Goal: Ask a question

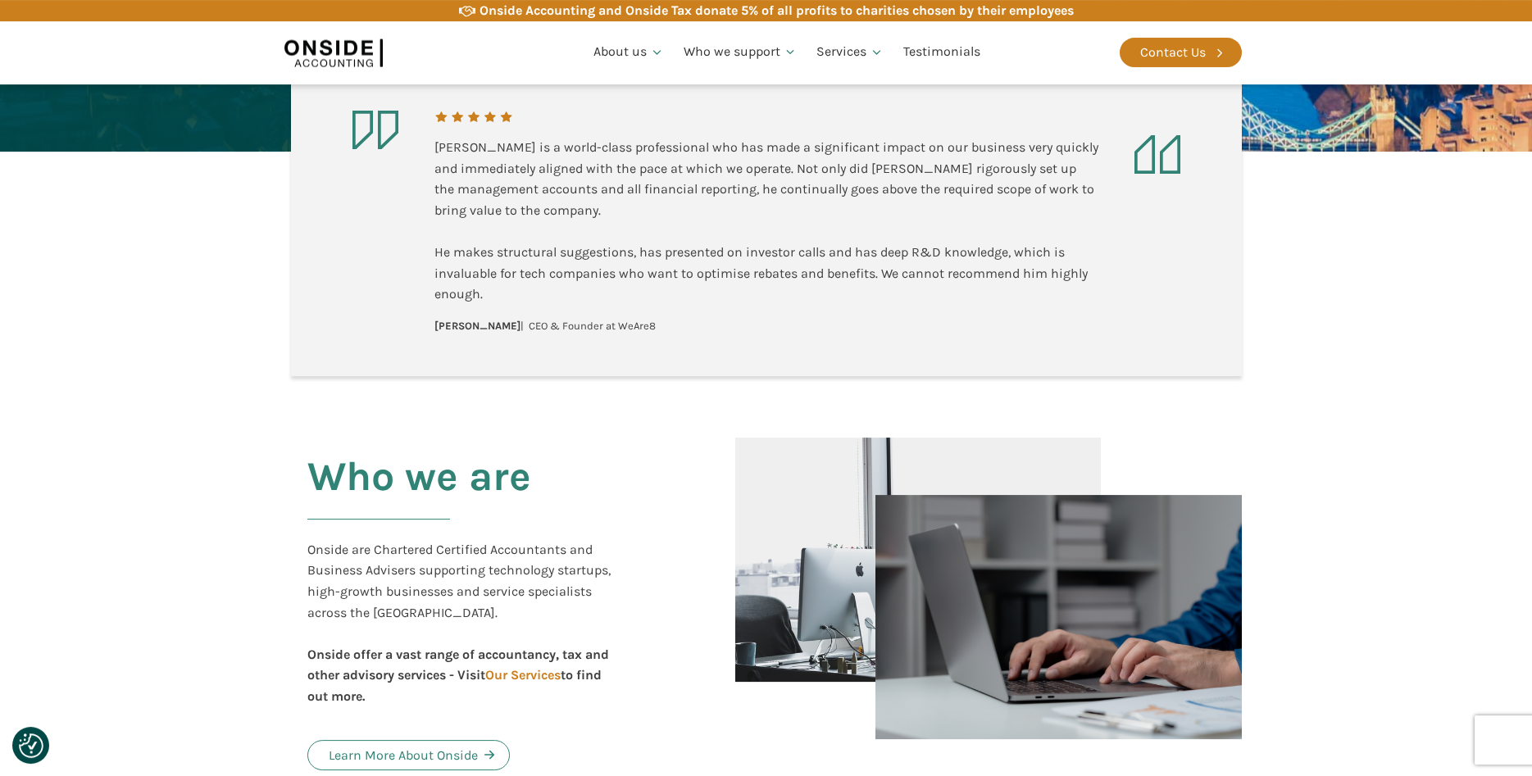
scroll to position [502, 0]
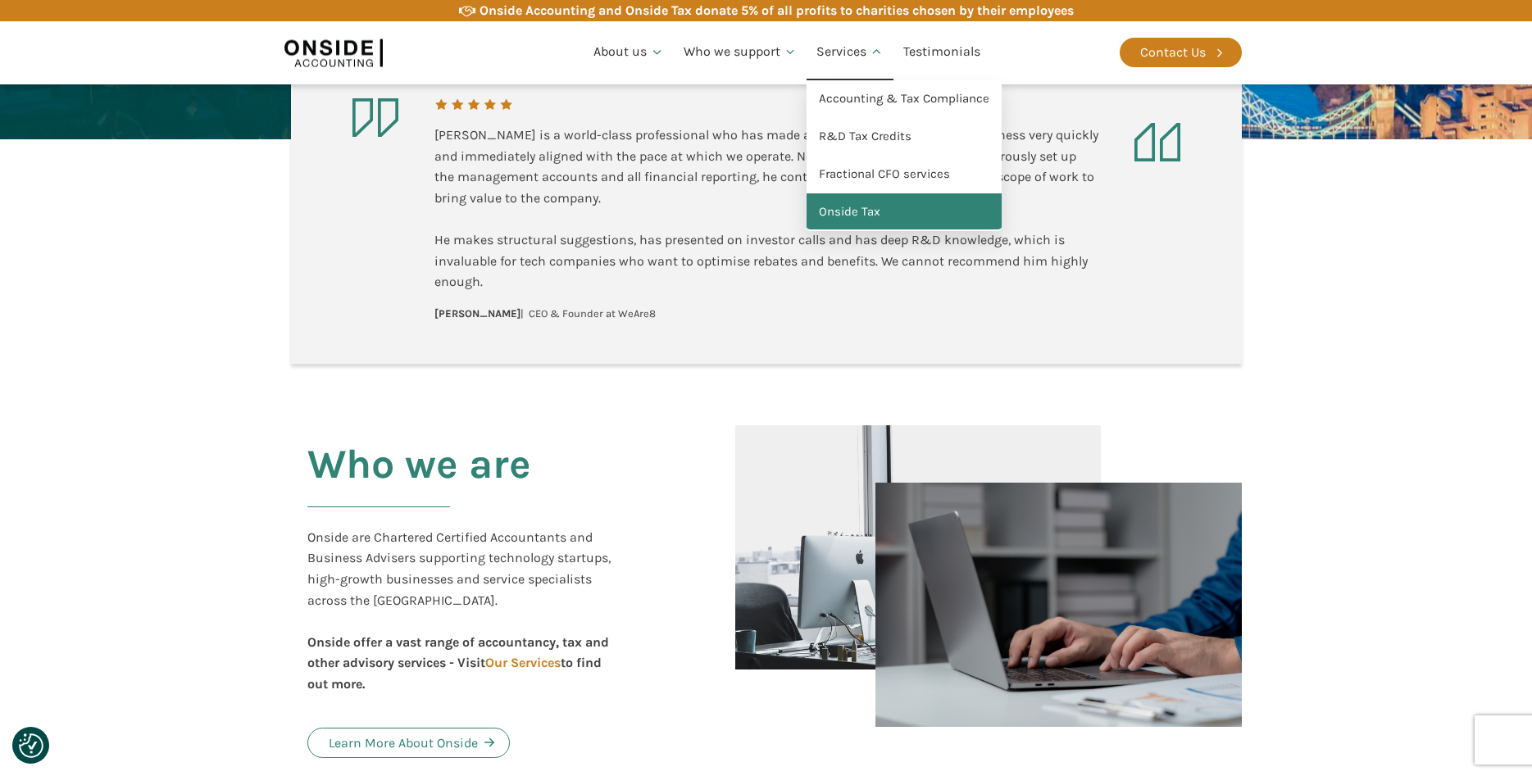
click at [847, 211] on link "Onside Tax" at bounding box center [904, 212] width 195 height 38
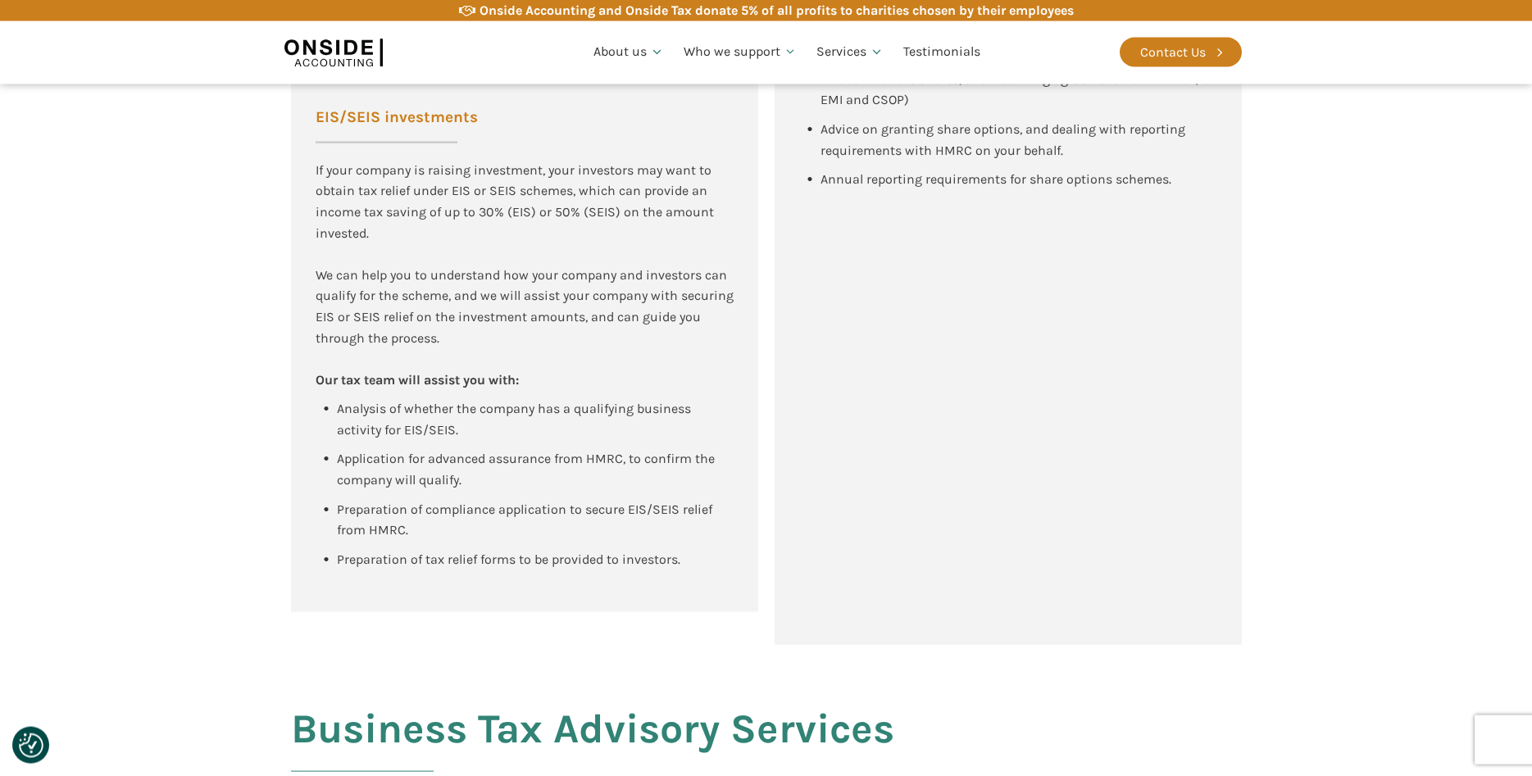
scroll to position [1505, 0]
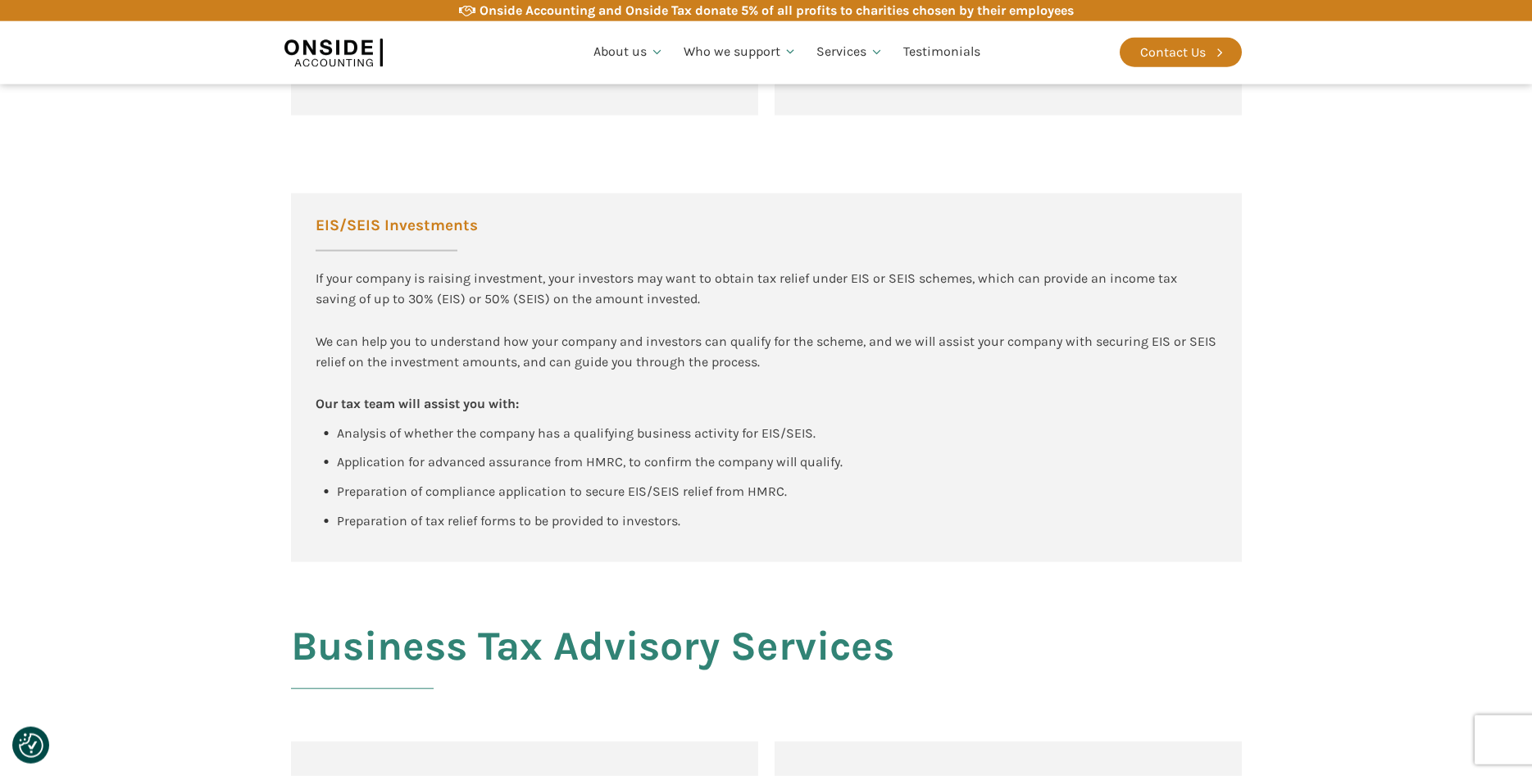
scroll to position [1672, 0]
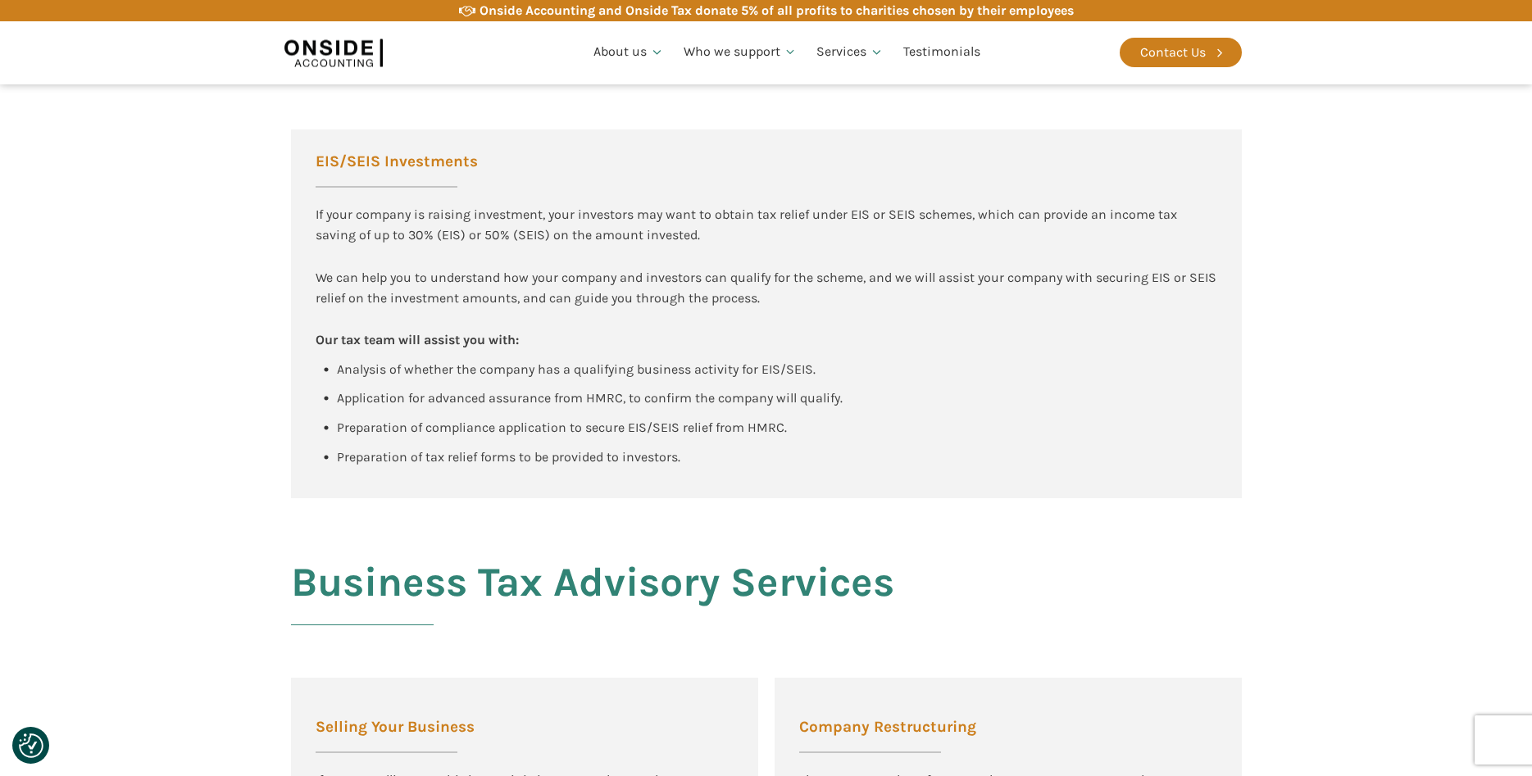
click at [201, 463] on section "EIS/SEIS Investments If your company is raising investment, your investors may …" at bounding box center [766, 298] width 1532 height 402
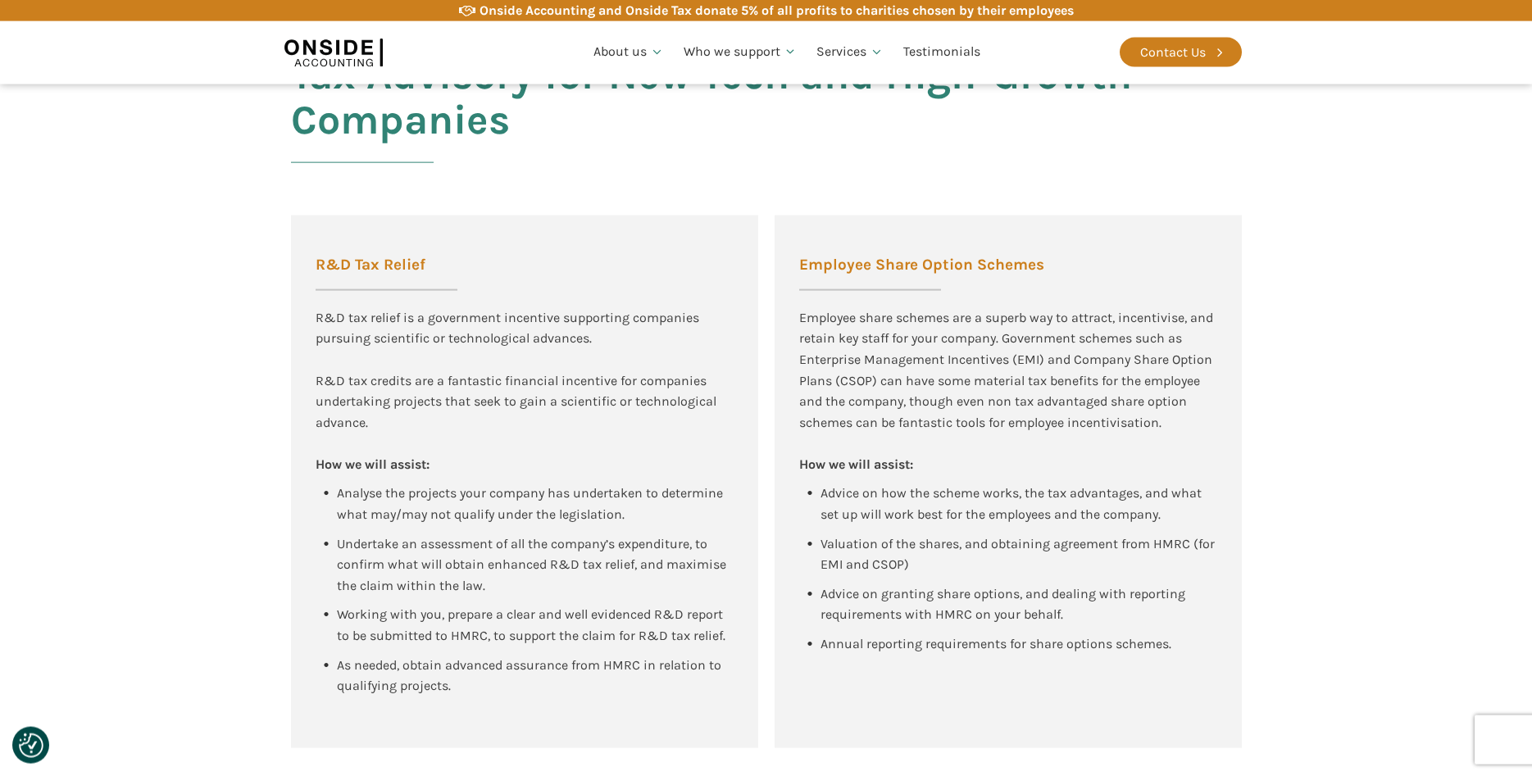
scroll to position [948, 0]
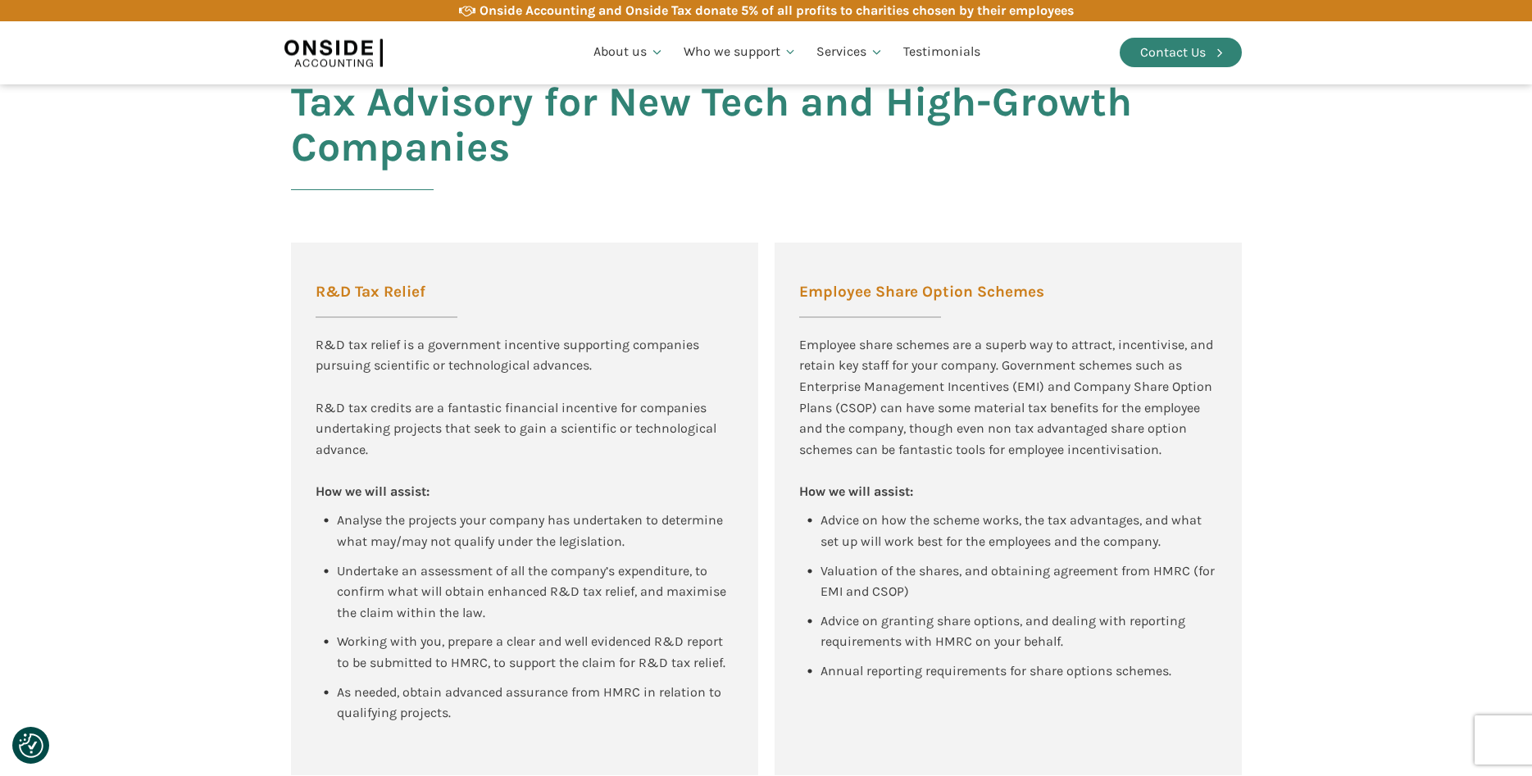
click at [1180, 57] on div "Contact Us" at bounding box center [1173, 52] width 66 height 21
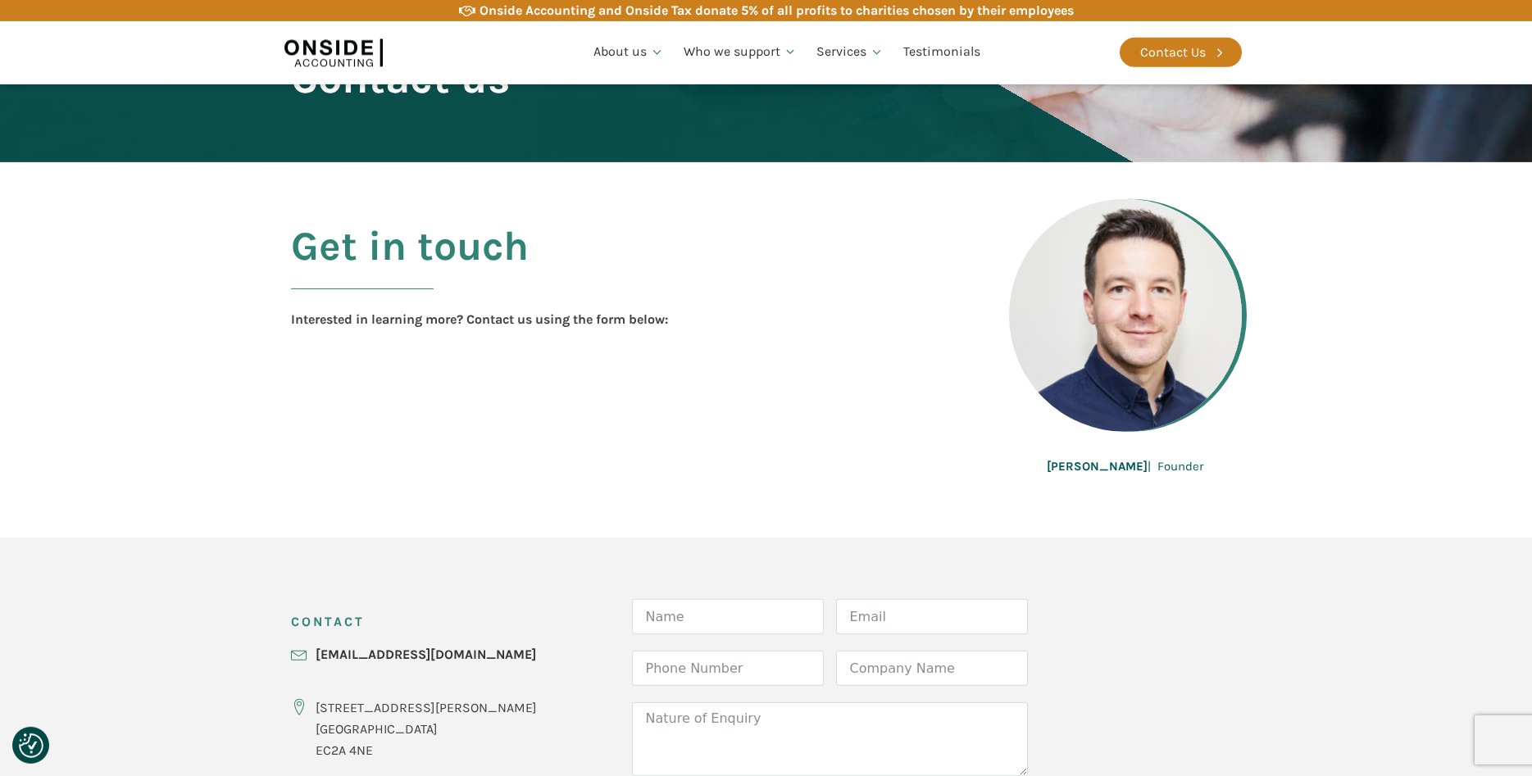
scroll to position [334, 0]
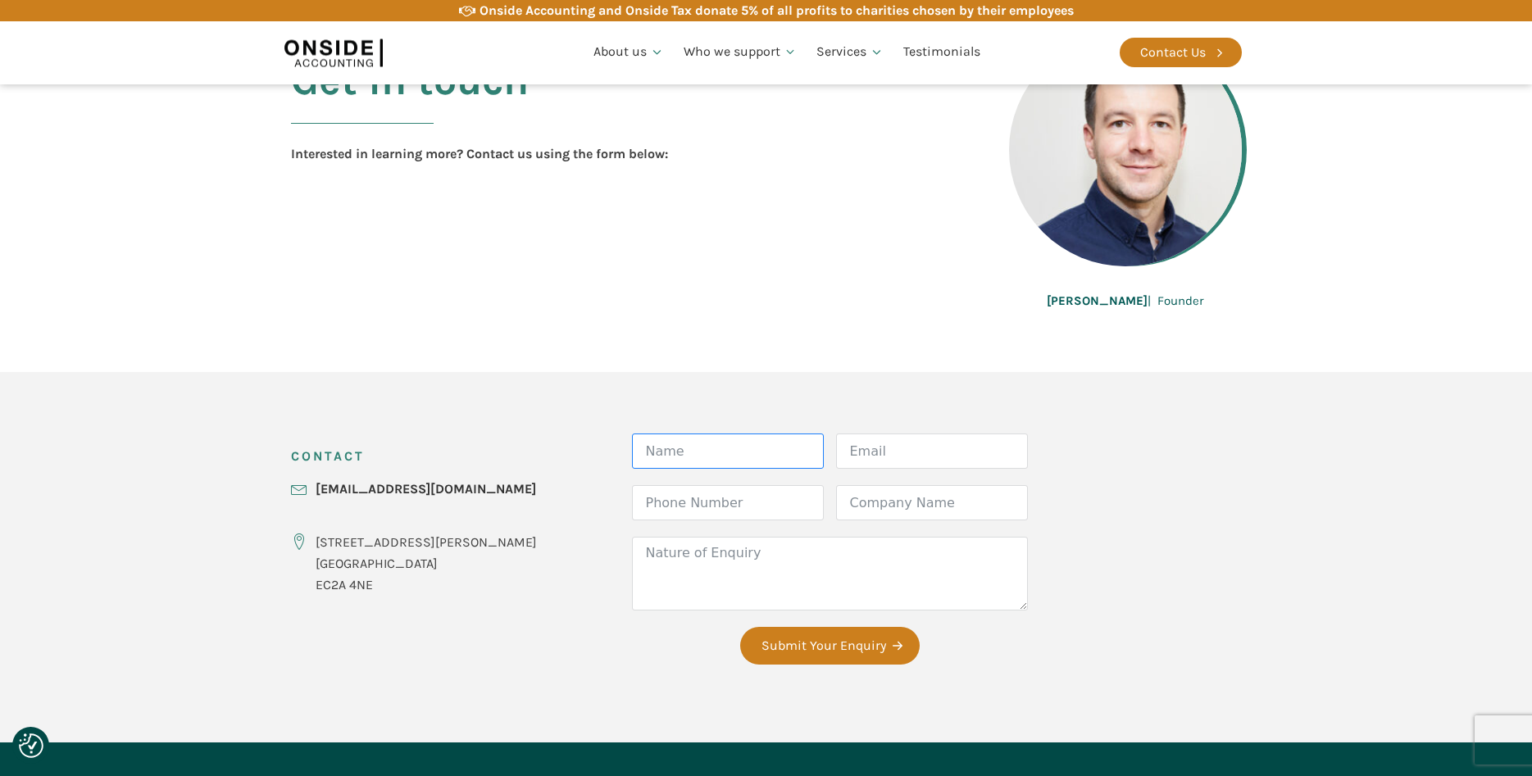
click at [680, 446] on input "Name" at bounding box center [728, 451] width 192 height 35
type input "[PERSON_NAME]"
type input "niki@thevisualsafari.com"
type input "xxx"
type input "Visual Safari"
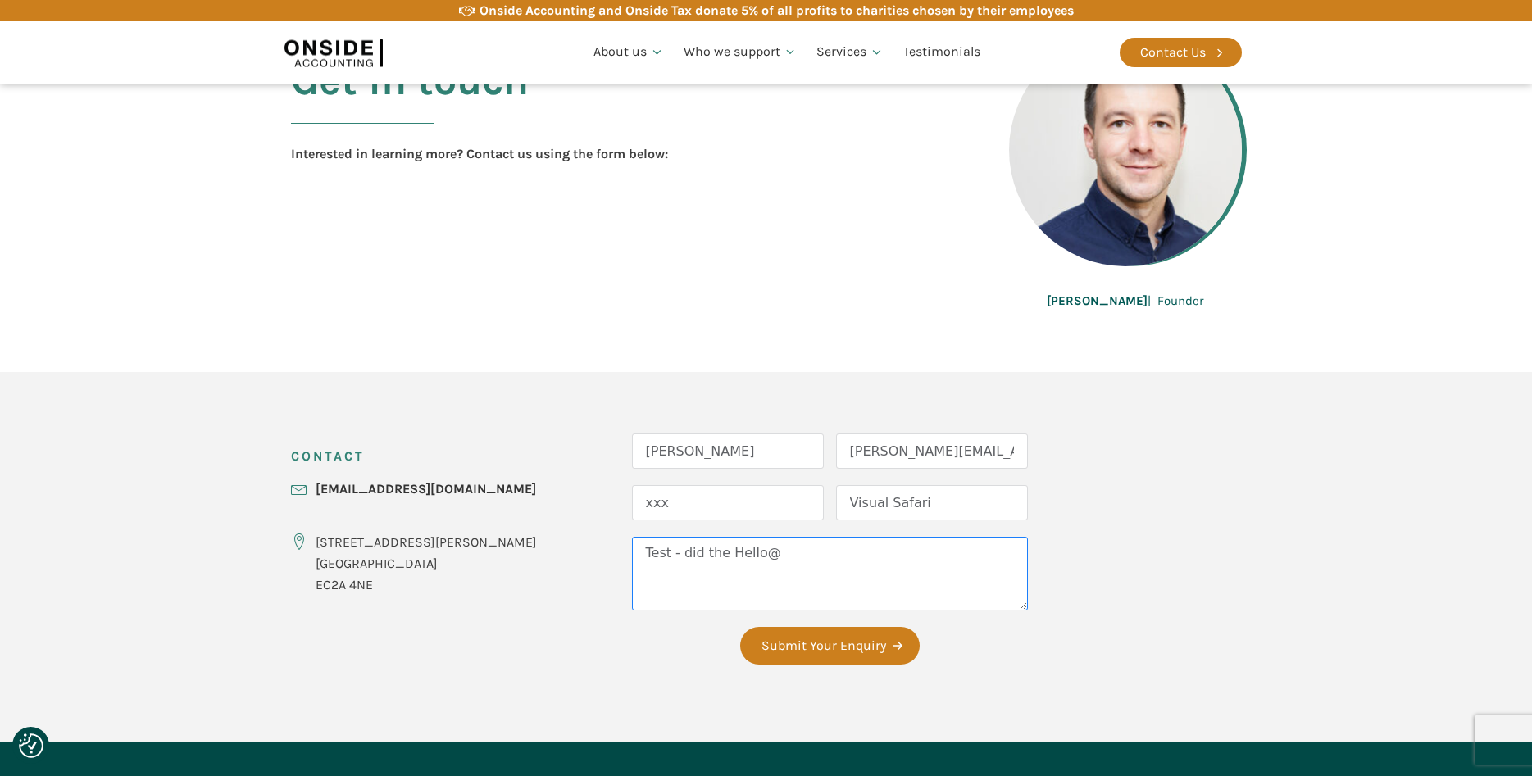
drag, startPoint x: 649, startPoint y: 557, endPoint x: 741, endPoint y: 543, distance: 93.0
click at [687, 555] on textarea "Test - did the Hello@" at bounding box center [830, 574] width 396 height 74
click at [846, 561] on textarea "Test - was this test from Hello@" at bounding box center [830, 574] width 396 height 74
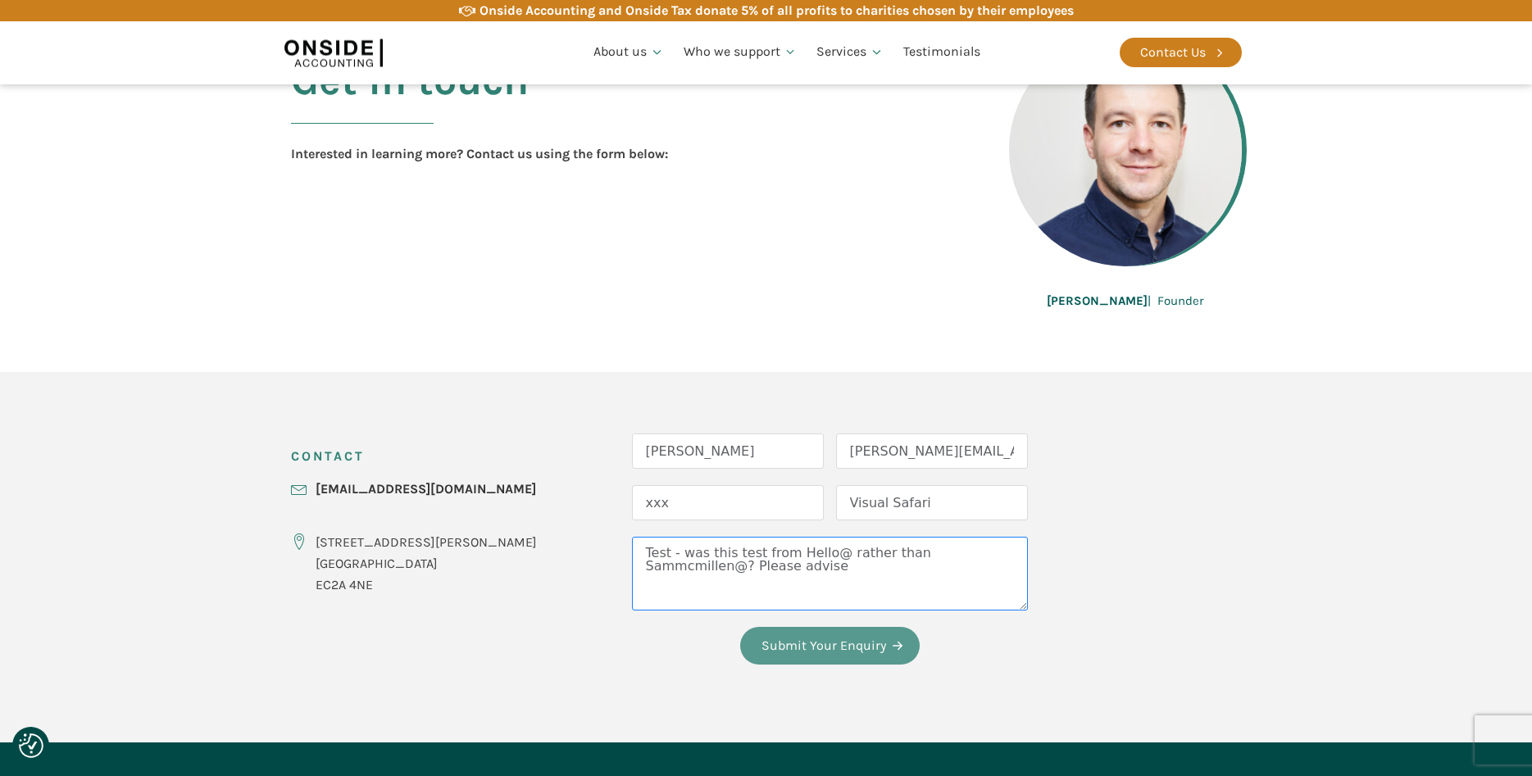
type textarea "Test - was this test from Hello@ rather than Sammcmillen@? Please advise"
click at [765, 644] on button "Submit Your Enquiry" at bounding box center [830, 646] width 180 height 38
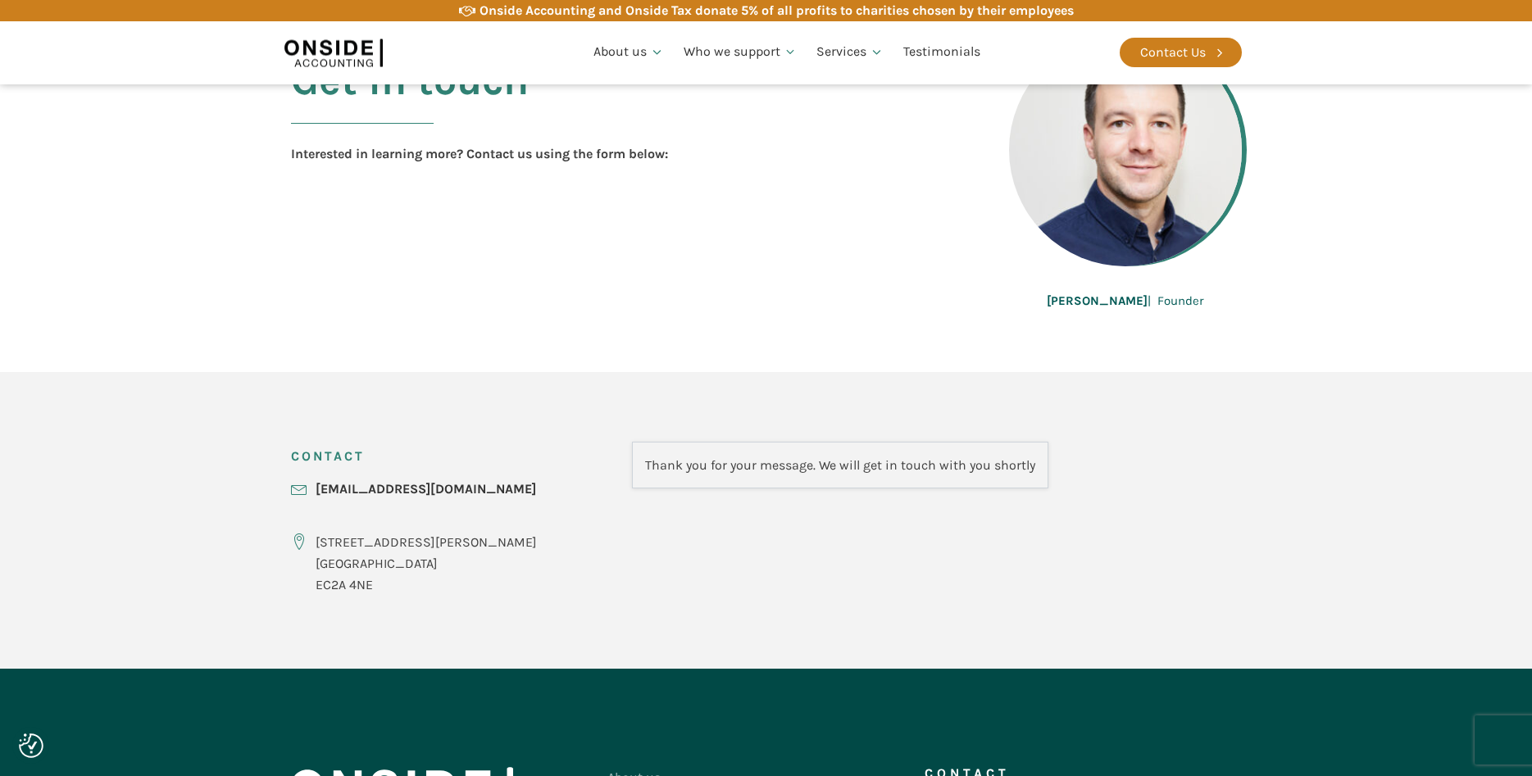
click at [601, 275] on div "Get in touch Interested in learning more? Contact us using the form below: Mart…" at bounding box center [767, 184] width 984 height 375
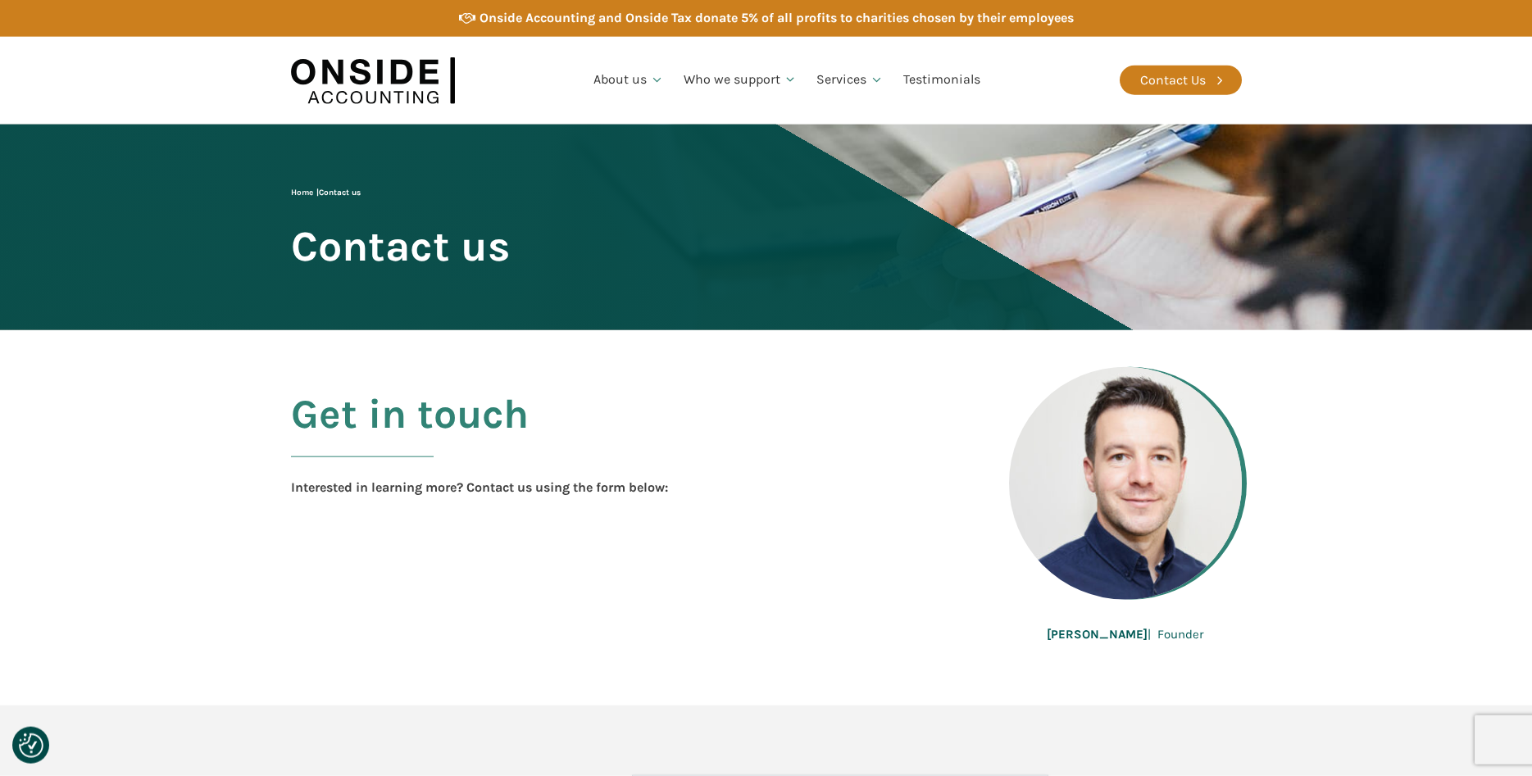
scroll to position [0, 0]
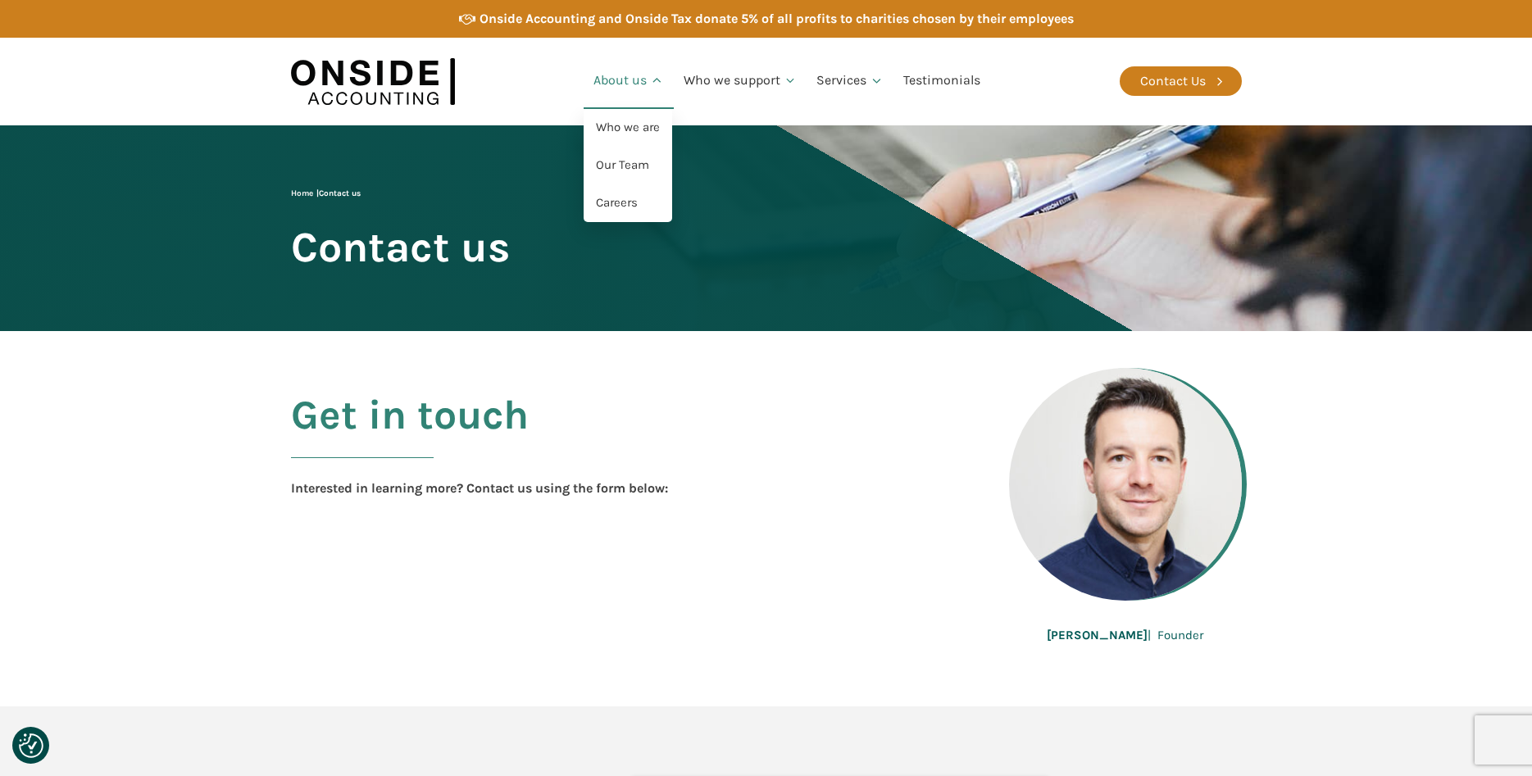
click at [635, 81] on link "About us" at bounding box center [629, 81] width 90 height 56
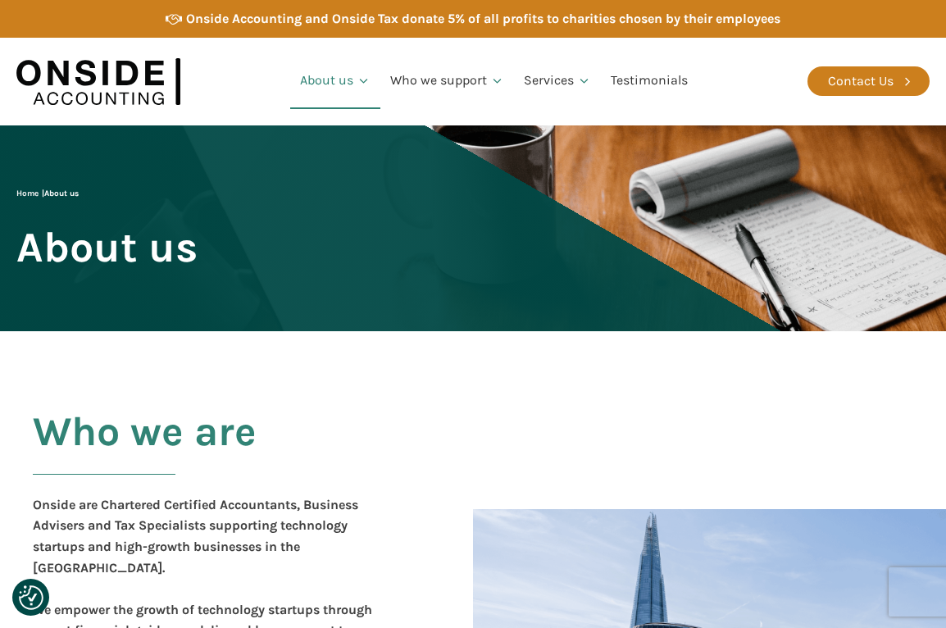
click at [198, 254] on div "Home | About us About us" at bounding box center [106, 228] width 181 height 83
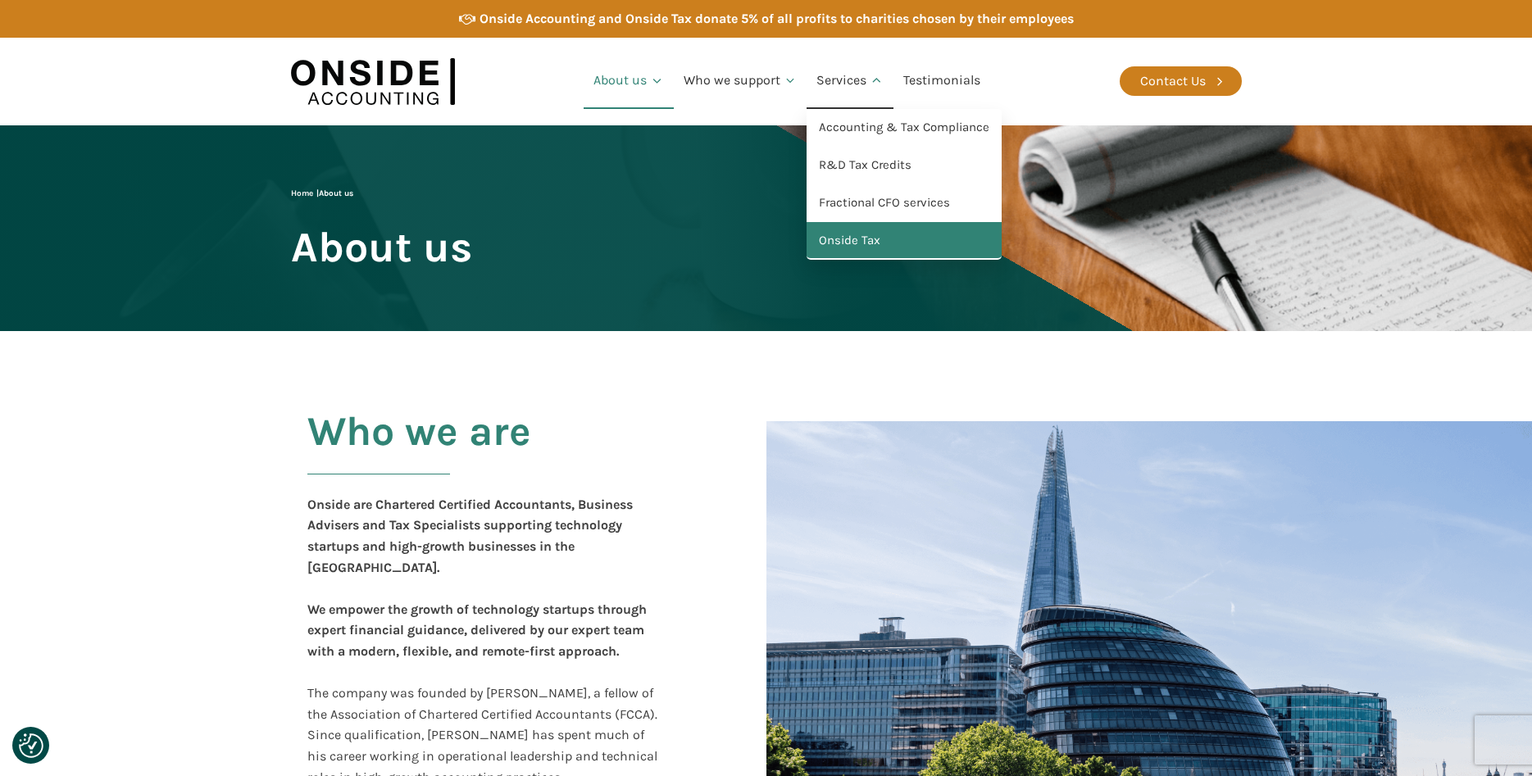
click at [830, 239] on link "Onside Tax" at bounding box center [904, 241] width 195 height 38
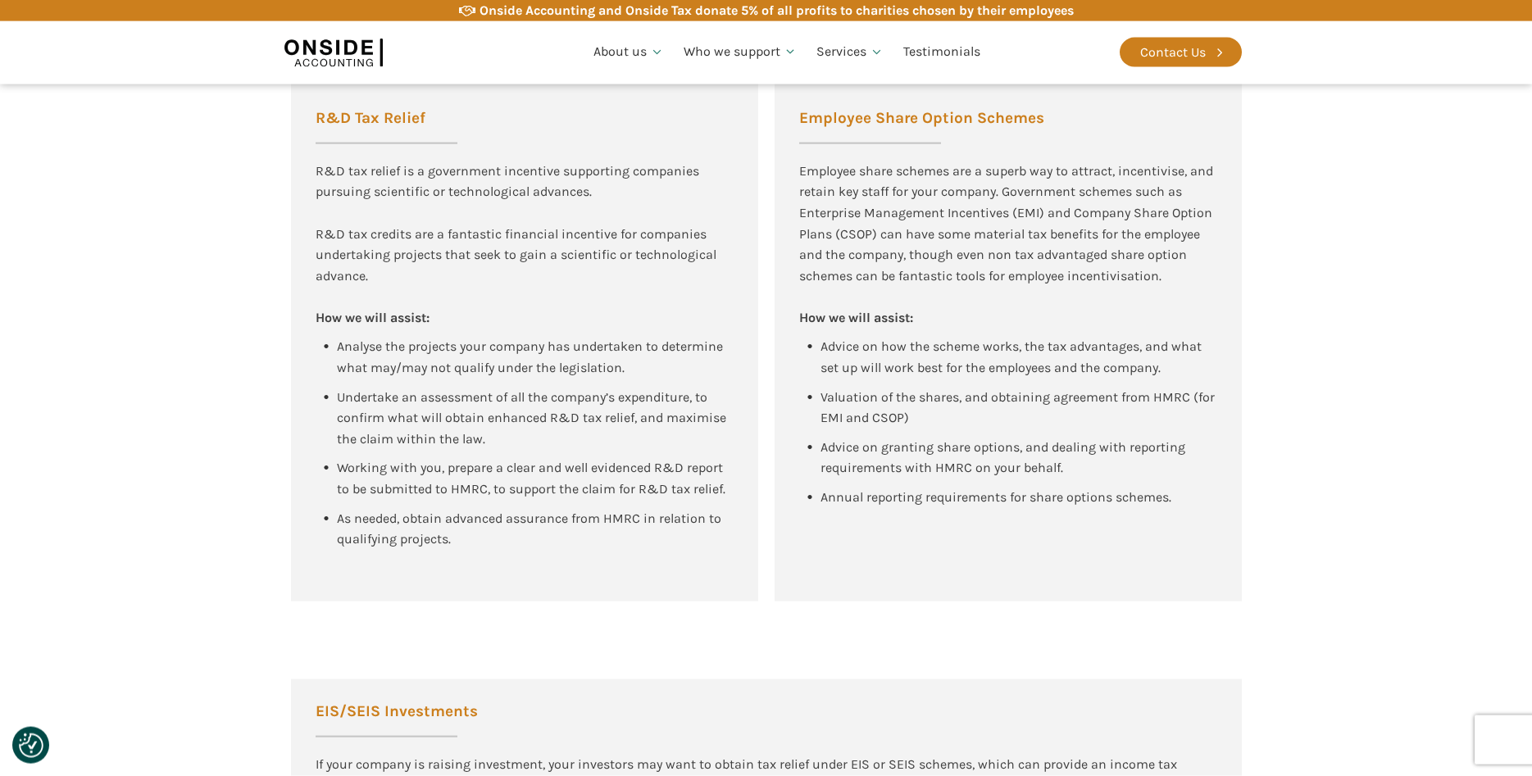
scroll to position [1171, 0]
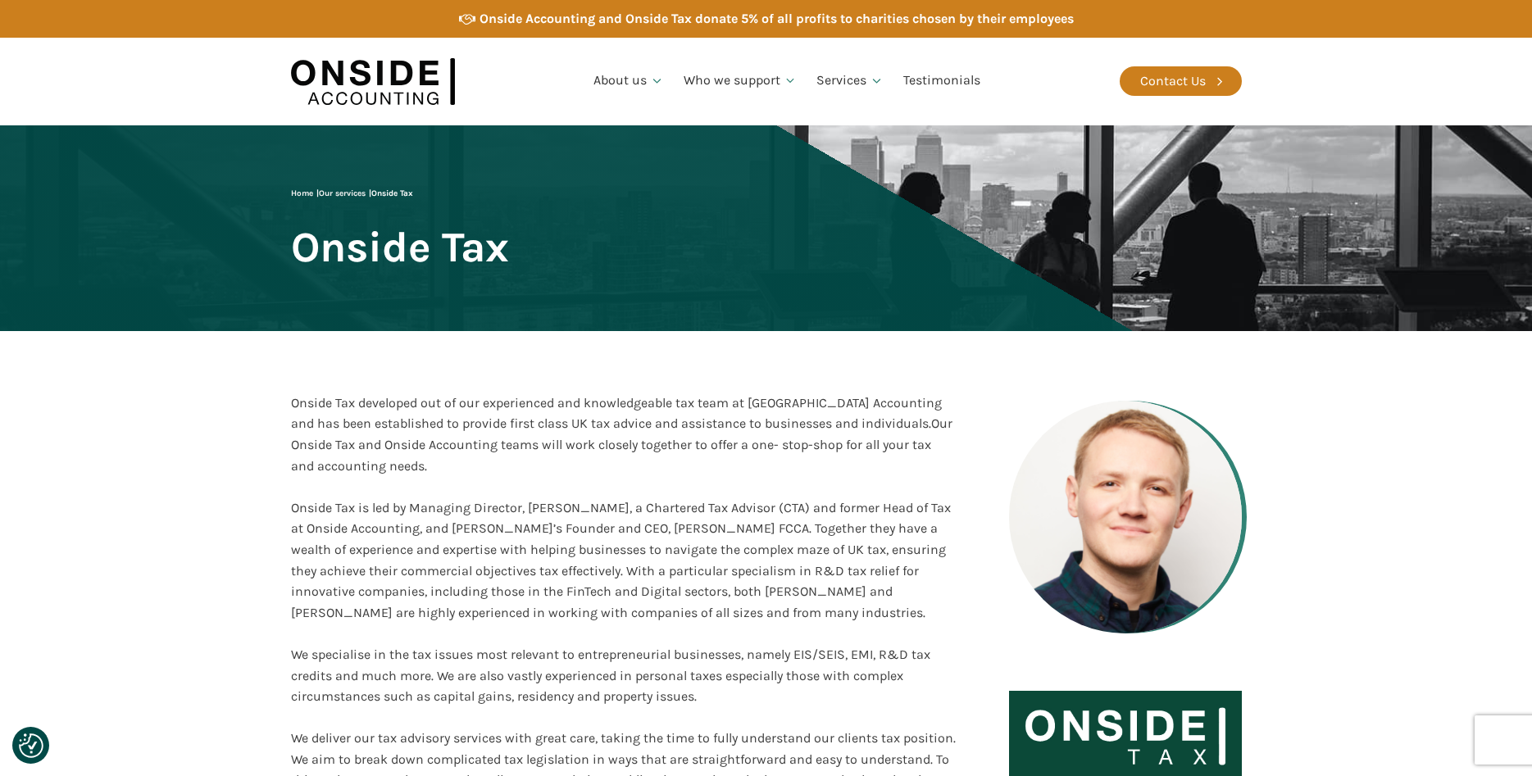
scroll to position [1171, 0]
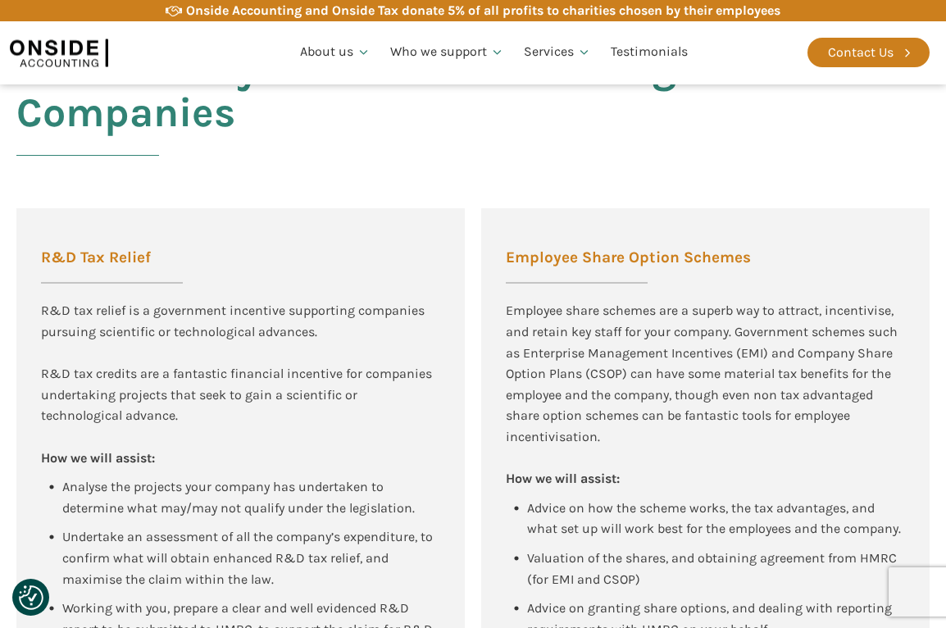
scroll to position [1189, 0]
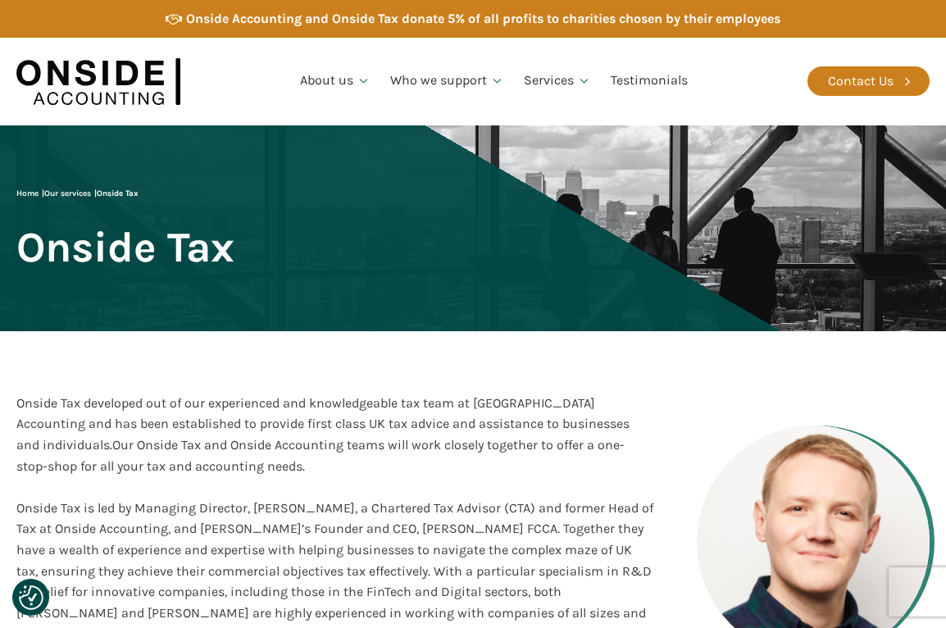
scroll to position [1189, 0]
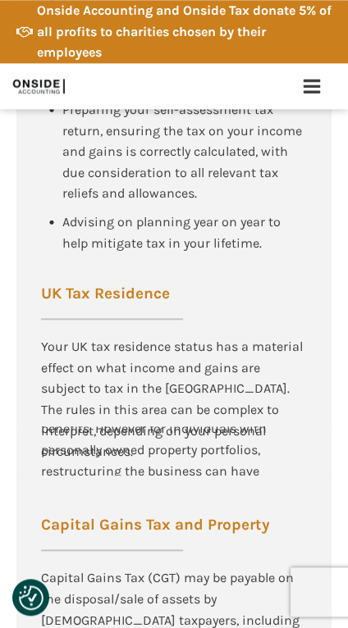
scroll to position [4965, 0]
